Goal: Information Seeking & Learning: Learn about a topic

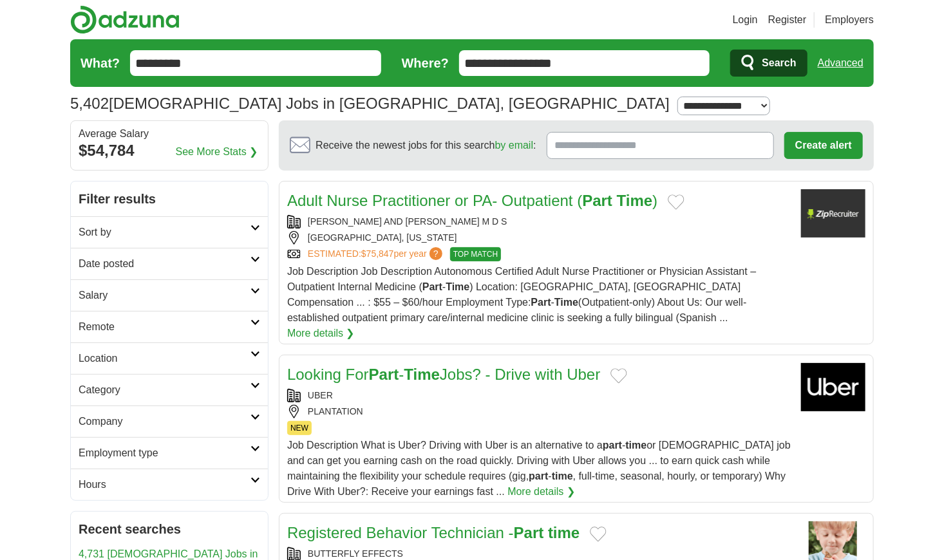
click at [256, 231] on link "Sort by" at bounding box center [169, 232] width 197 height 32
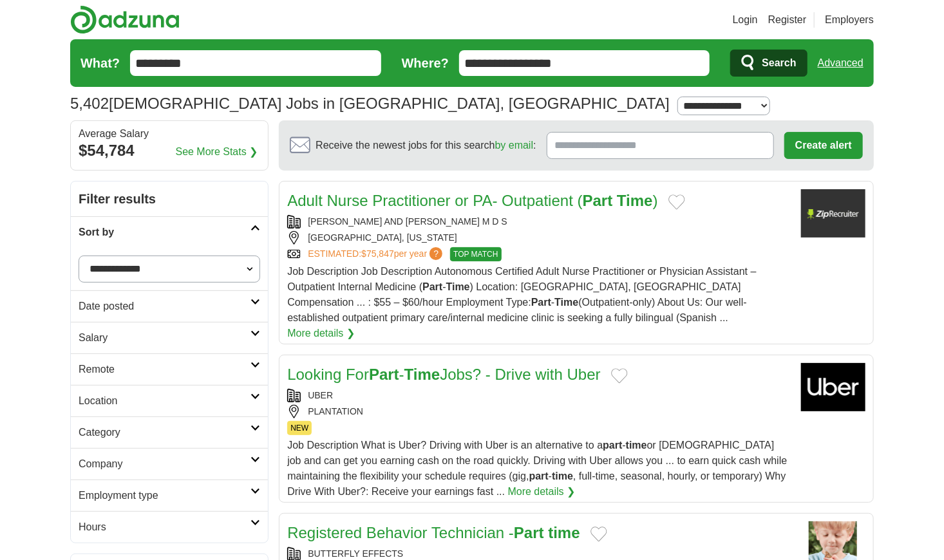
click at [251, 265] on select "**********" at bounding box center [170, 269] width 182 height 27
click at [251, 273] on select "**********" at bounding box center [170, 269] width 182 height 27
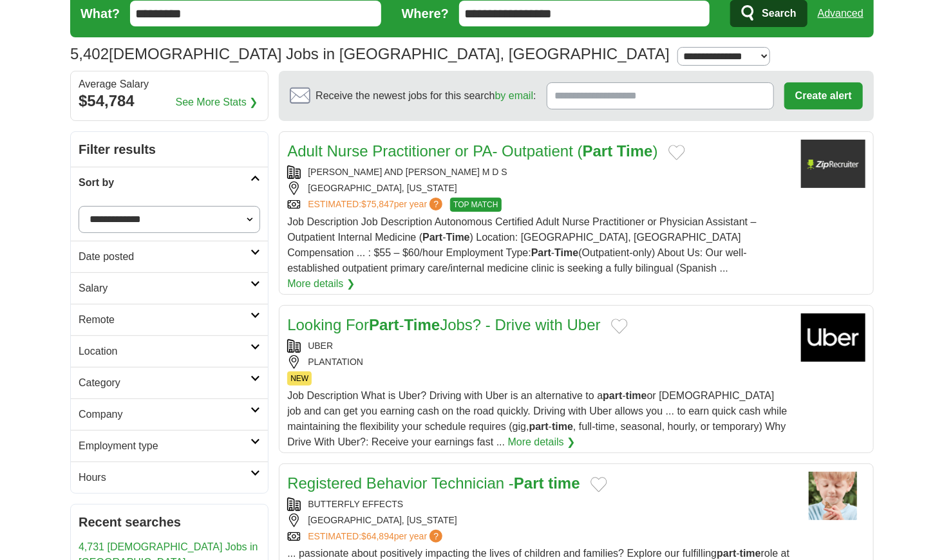
scroll to position [129, 0]
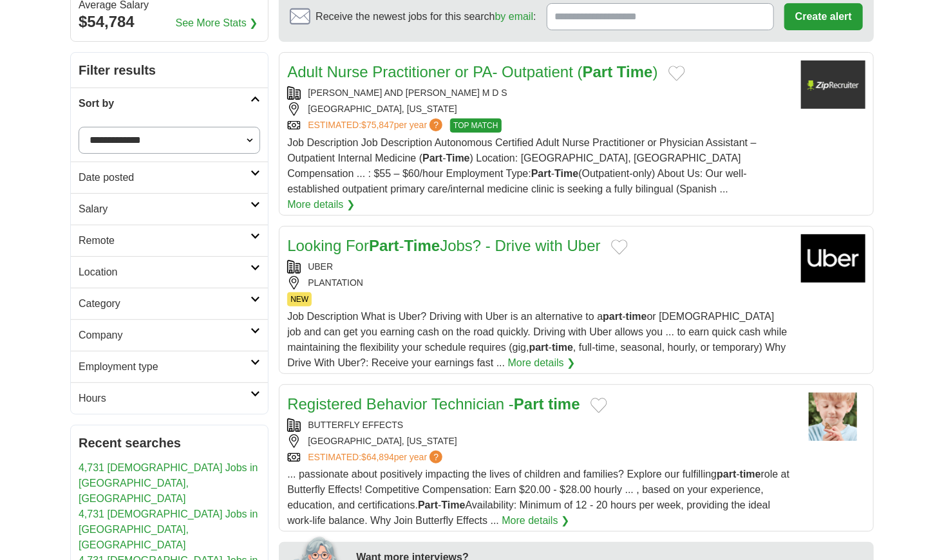
click at [253, 366] on link "Employment type" at bounding box center [169, 367] width 197 height 32
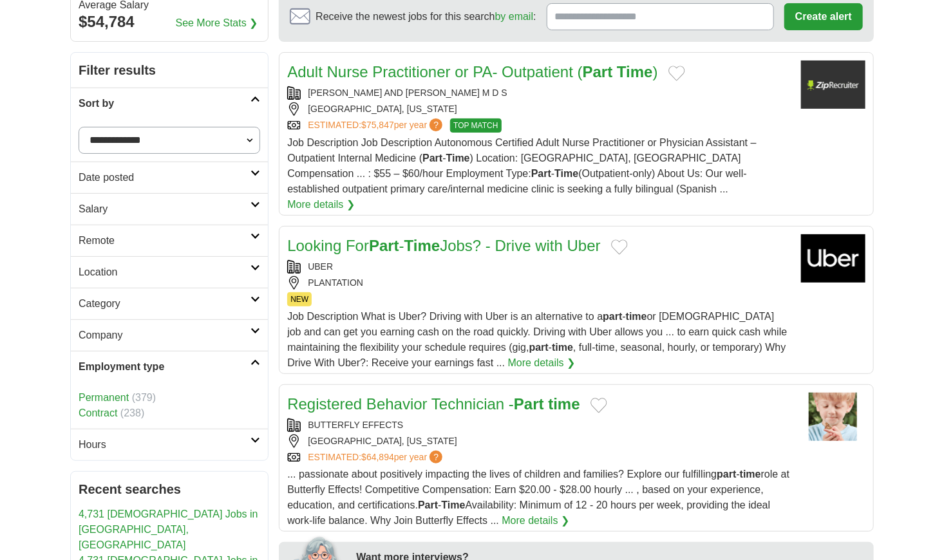
click at [99, 400] on link "Permanent" at bounding box center [104, 397] width 50 height 11
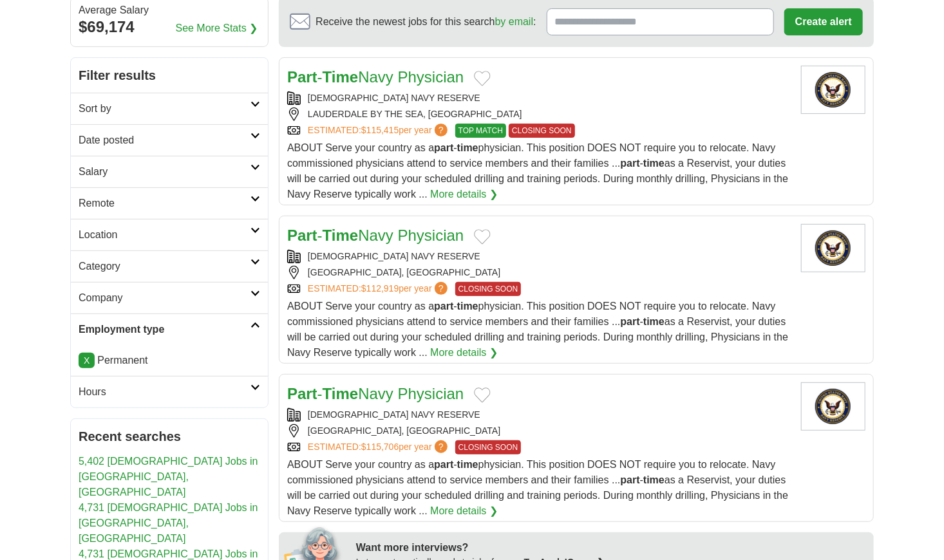
scroll to position [129, 0]
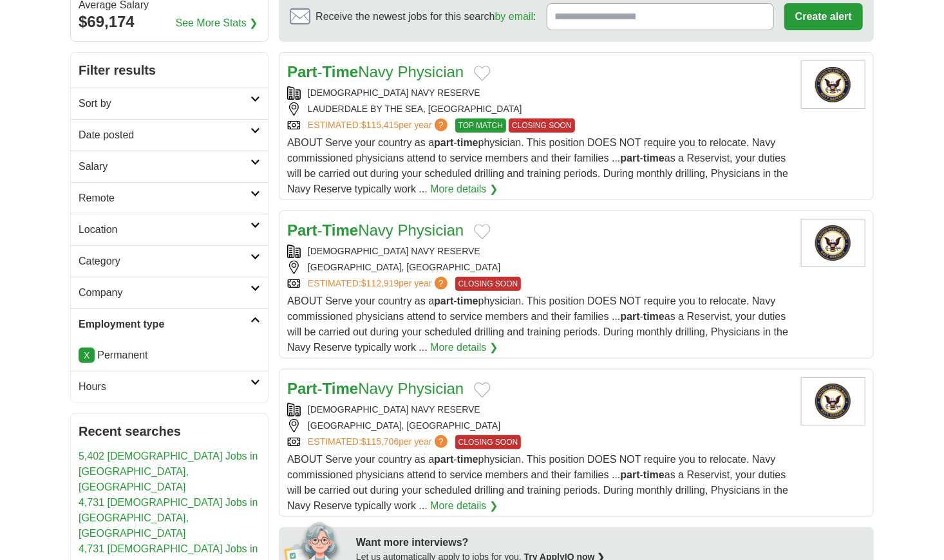
click at [258, 386] on link "Hours" at bounding box center [169, 387] width 197 height 32
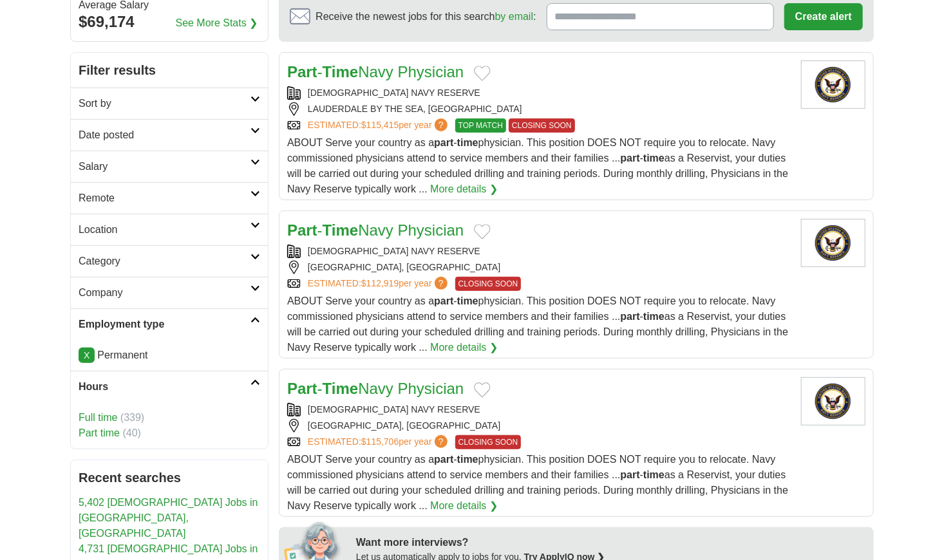
click at [109, 436] on link "Part time" at bounding box center [99, 433] width 41 height 11
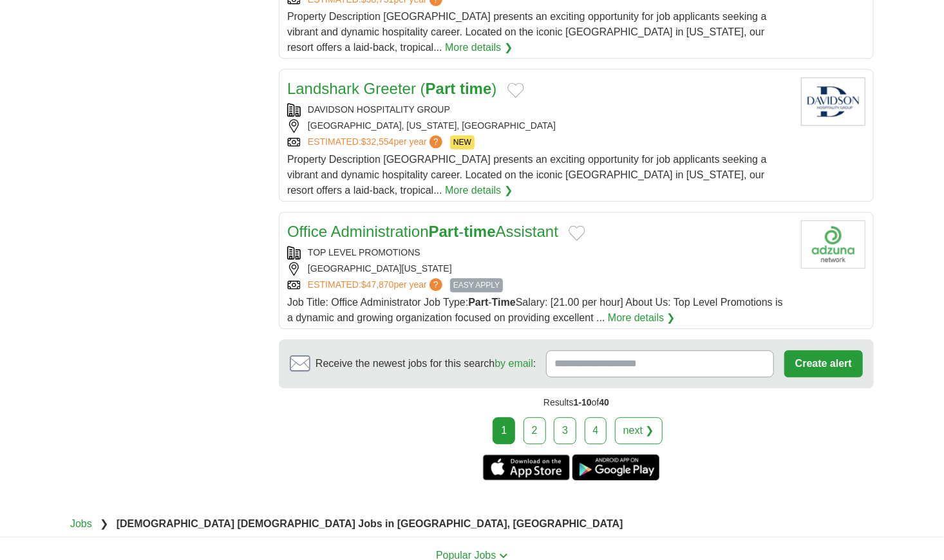
scroll to position [1482, 0]
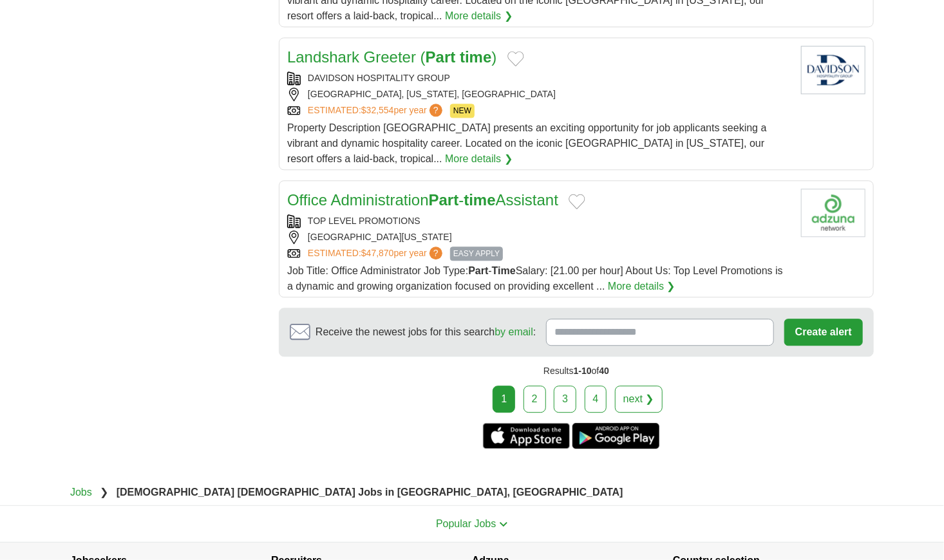
click at [539, 386] on link "2" at bounding box center [535, 399] width 23 height 27
